Goal: Task Accomplishment & Management: Use online tool/utility

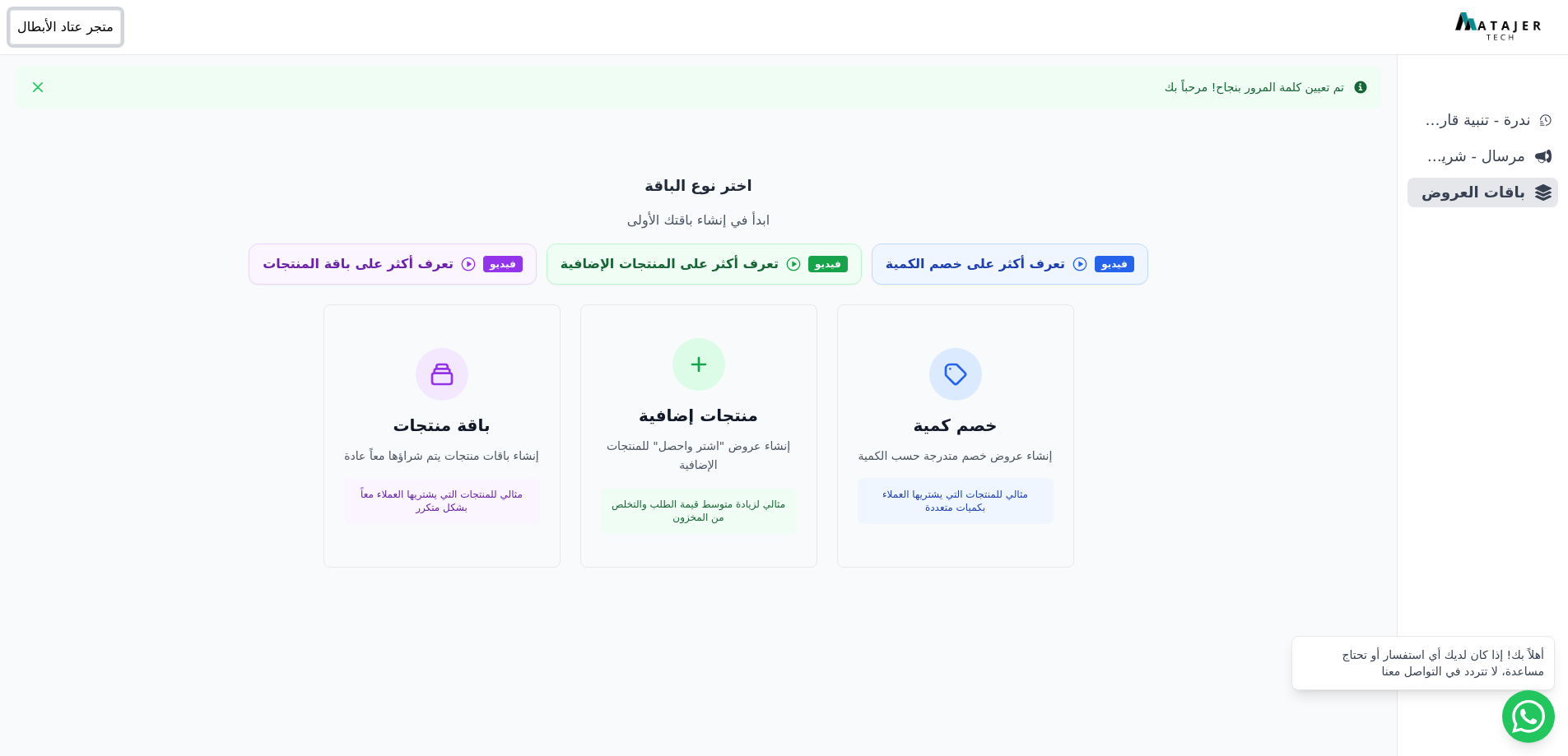
click at [69, 22] on span "متجر عتاد الأبطال" at bounding box center [65, 26] width 97 height 20
drag, startPoint x: 24, startPoint y: 95, endPoint x: 128, endPoint y: 98, distance: 104.0
click at [128, 98] on div "محمد team@champkit.sa رقم المتجر: 796040477" at bounding box center [114, 94] width 228 height 83
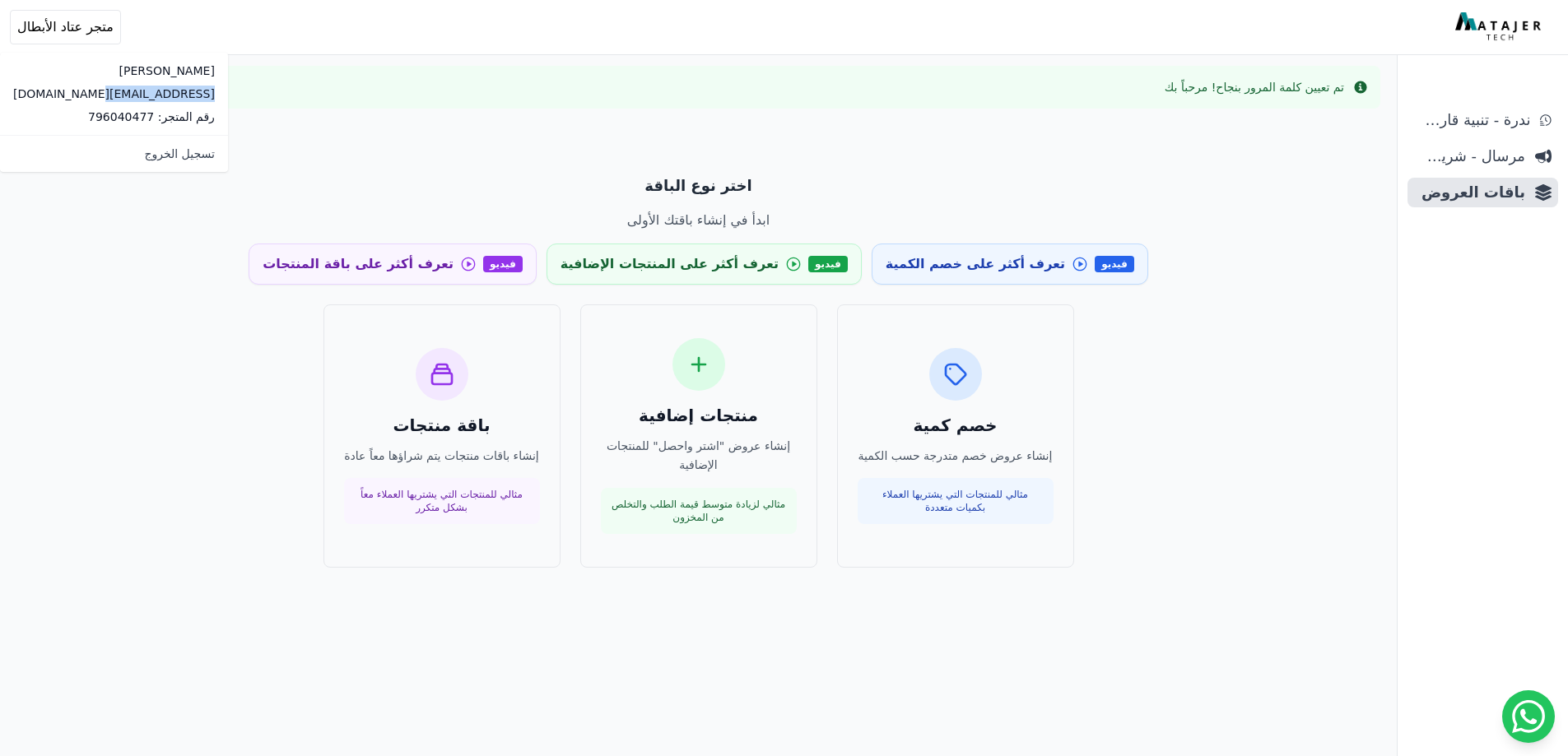
copy p "[EMAIL_ADDRESS][DOMAIN_NAME]"
click at [1314, 205] on div "اختر نوع الباقة ابدأ في إنشاء باقتك الأولى فيديو تعرف أكثر على خصم الكمية فيديو…" at bounding box center [699, 500] width 1265 height 756
click at [1268, 393] on div "اختر نوع الباقة ابدأ في إنشاء باقتك الأولى فيديو تعرف أكثر على خصم الكمية فيديو…" at bounding box center [699, 500] width 1265 height 756
click at [1500, 130] on span "ندرة - تنبية قارب علي النفاذ" at bounding box center [1472, 120] width 116 height 23
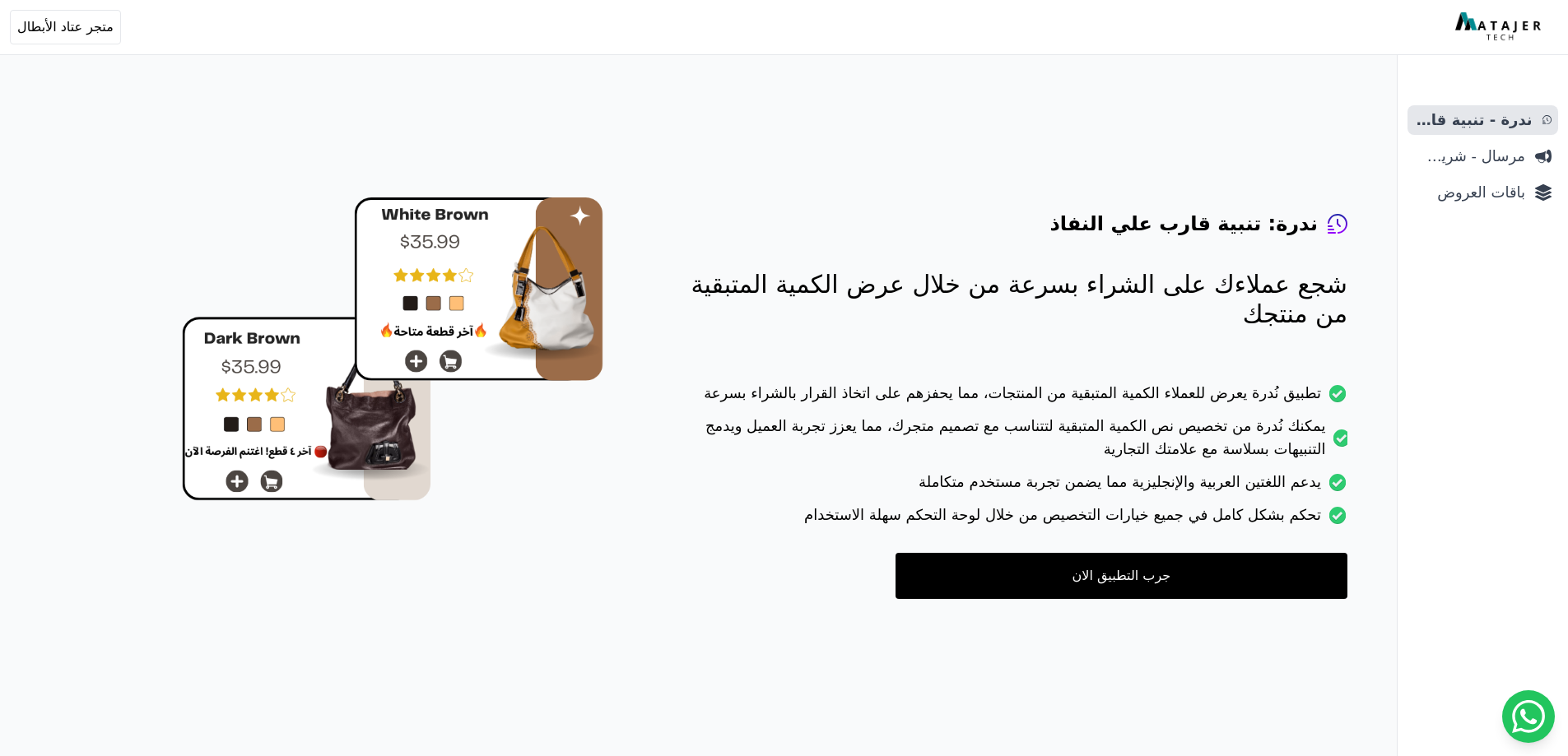
click at [1467, 163] on span "مرسال - شريط دعاية" at bounding box center [1469, 156] width 111 height 23
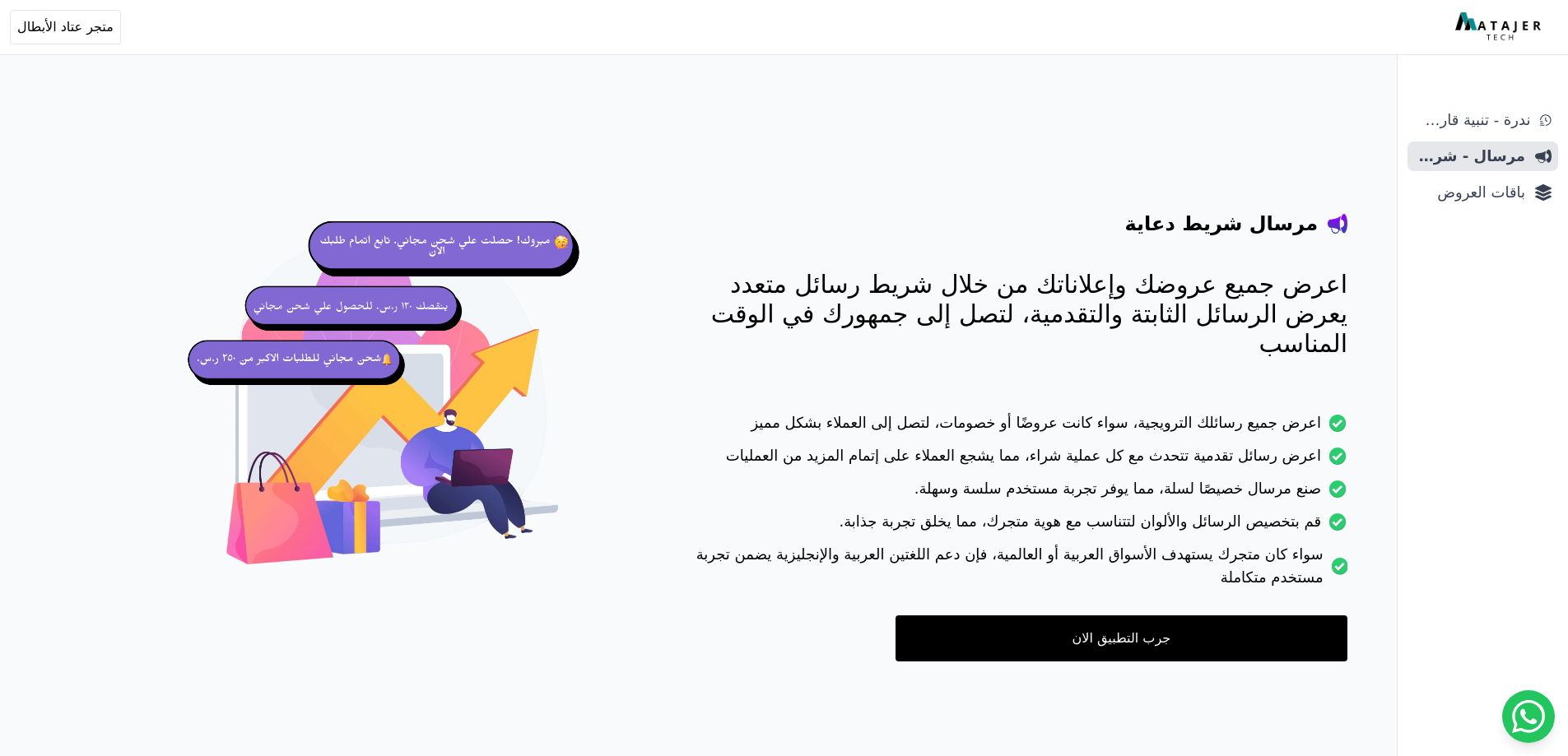
click at [1451, 193] on span "باقات العروض" at bounding box center [1469, 193] width 111 height 23
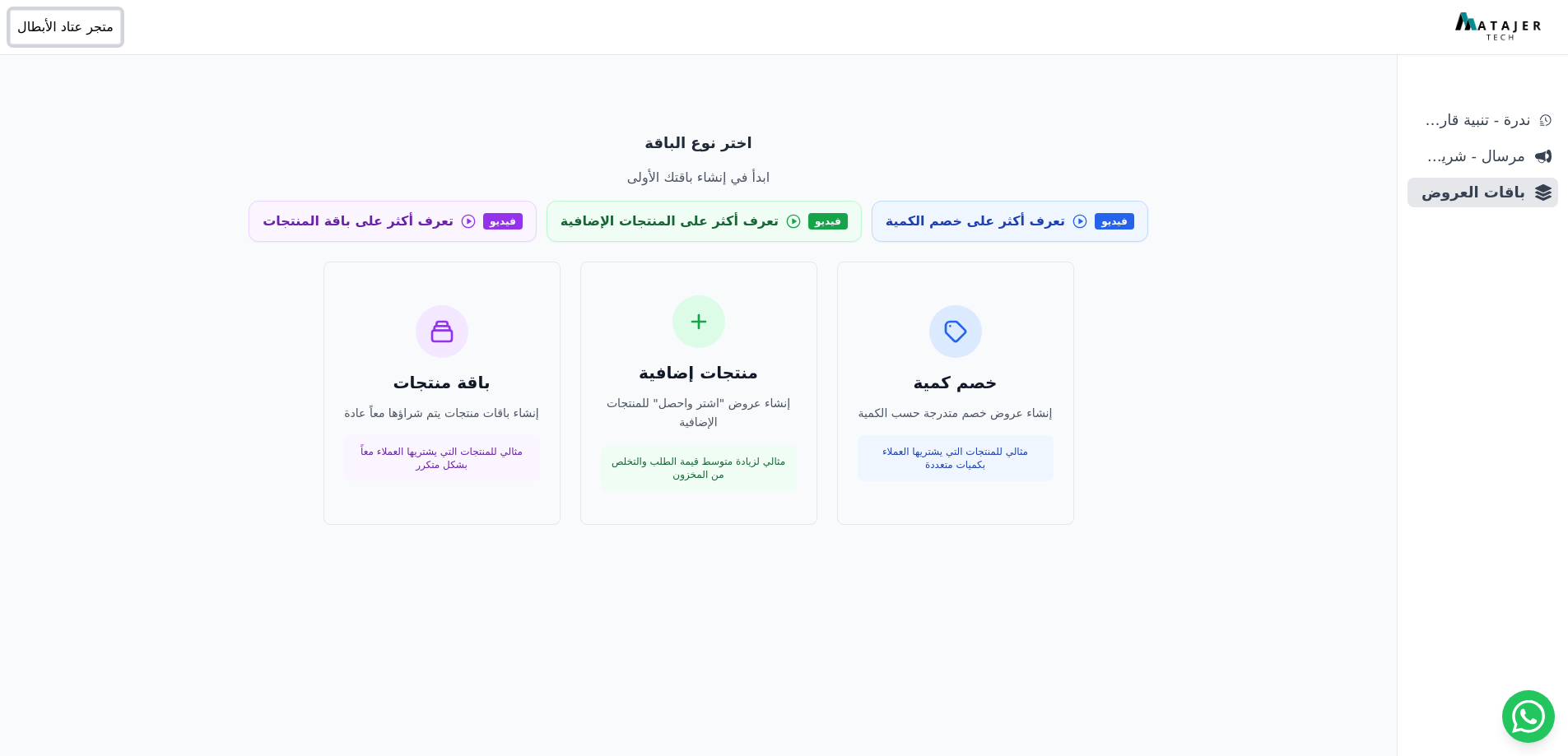
click at [31, 23] on span "متجر عتاد الأبطال" at bounding box center [65, 26] width 97 height 20
click at [544, 61] on div "اختر نوع الباقة ابدأ في إنشاء باقتك الأولى فيديو تعرف أكثر على خصم الكمية فيديو…" at bounding box center [698, 417] width 1397 height 835
click at [58, 309] on div "اختر نوع الباقة ابدأ في إنشاء باقتك الأولى فيديو تعرف أكثر على خصم الكمية فيديو…" at bounding box center [698, 417] width 1397 height 835
click at [668, 754] on div "اختر نوع الباقة ابدأ في إنشاء باقتك الأولى فيديو تعرف أكثر على خصم الكمية فيديو…" at bounding box center [699, 456] width 1265 height 756
click at [1381, 486] on div "اختر نوع الباقة ابدأ في إنشاء باقتك الأولى فيديو تعرف أكثر على خصم الكمية فيديو…" at bounding box center [698, 417] width 1397 height 835
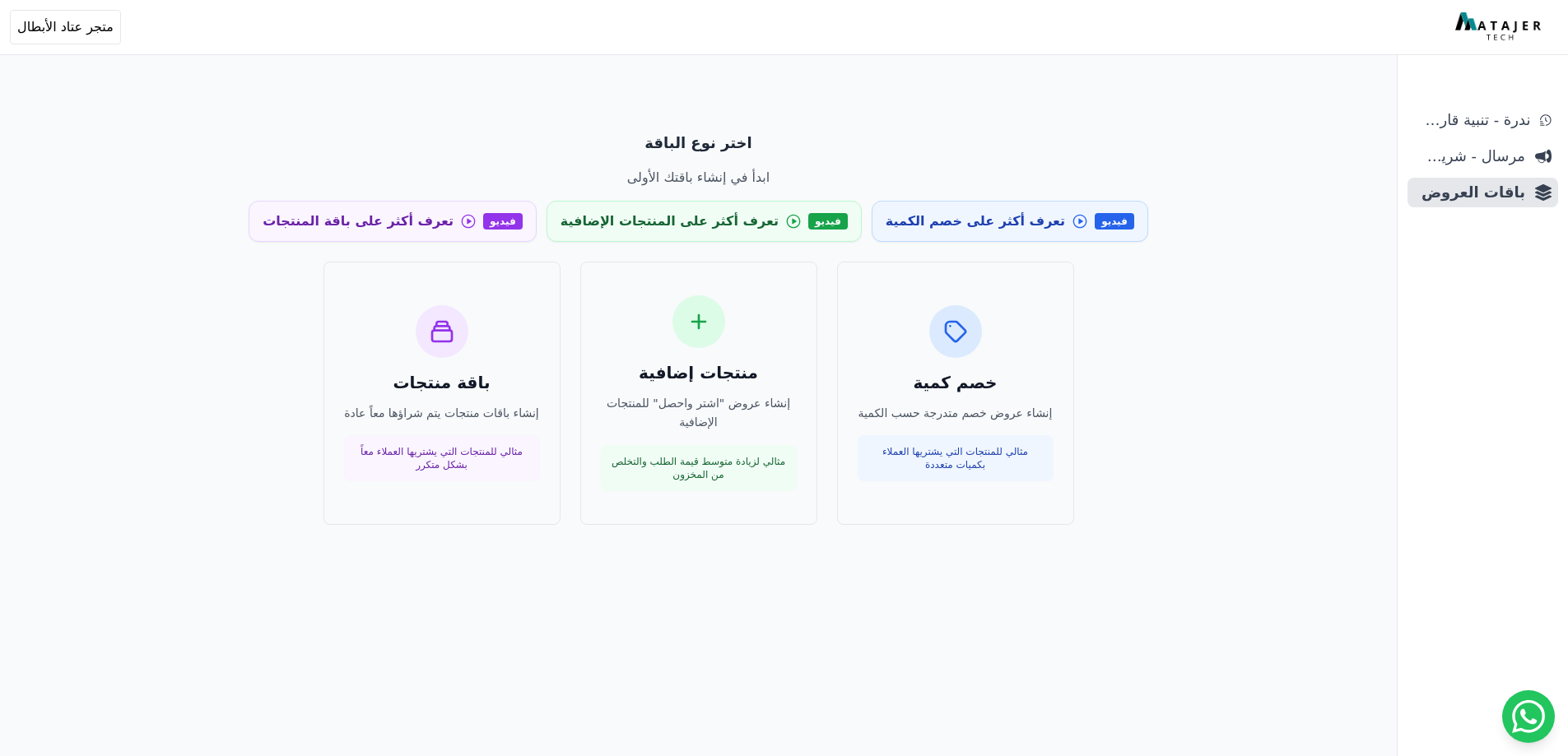
click at [1205, 356] on div "خصم كمية إنشاء عروض خصم متدرجة حسب الكمية مثالي للمنتجات التي يشتريها العملاء ب…" at bounding box center [699, 393] width 1094 height 263
